Goal: Task Accomplishment & Management: Manage account settings

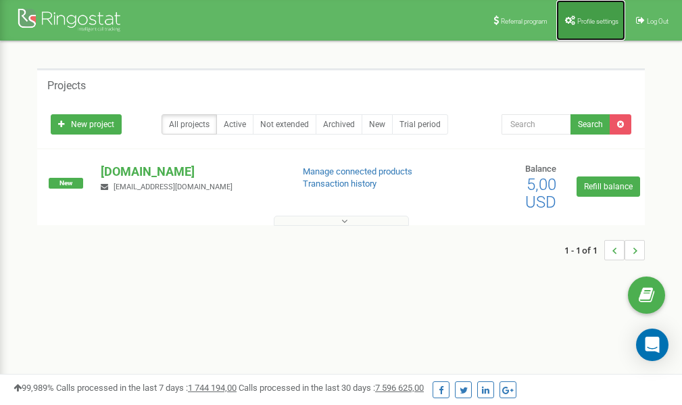
click at [580, 21] on span "Profile settings" at bounding box center [598, 21] width 41 height 7
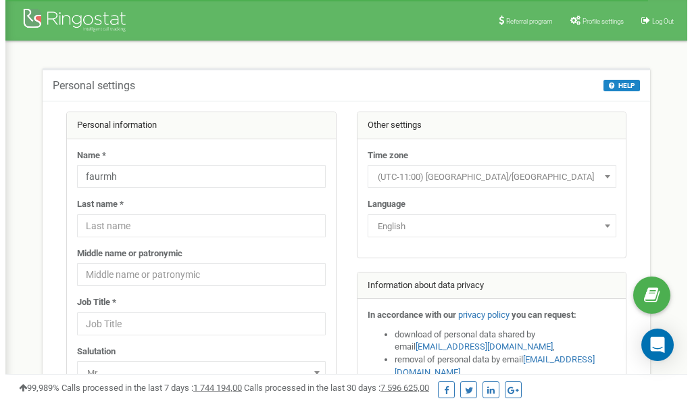
scroll to position [68, 0]
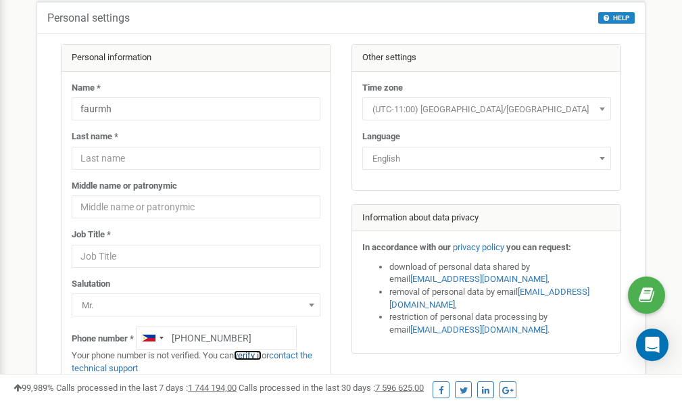
click at [259, 354] on link "verify it" at bounding box center [248, 355] width 28 height 10
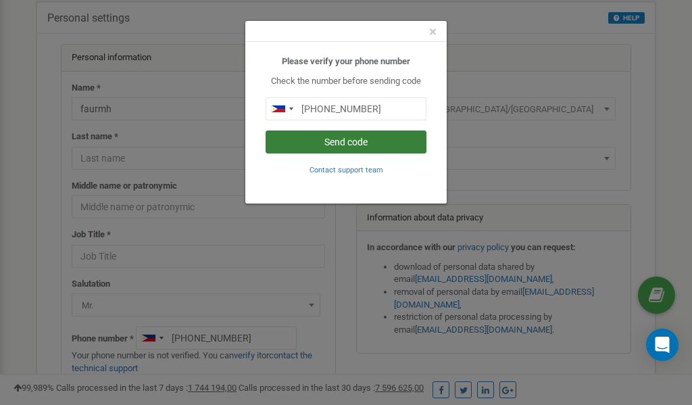
click at [334, 139] on button "Send code" at bounding box center [346, 142] width 161 height 23
